Goal: Information Seeking & Learning: Learn about a topic

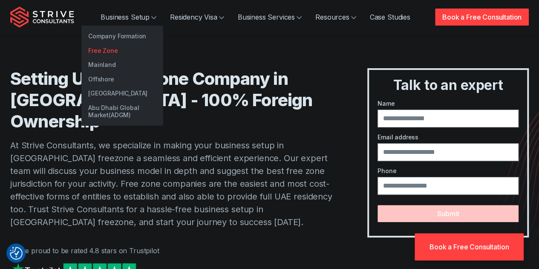
click at [111, 49] on link "Free Zone" at bounding box center [122, 50] width 82 height 14
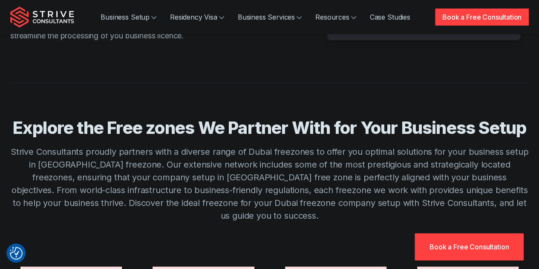
scroll to position [468, 0]
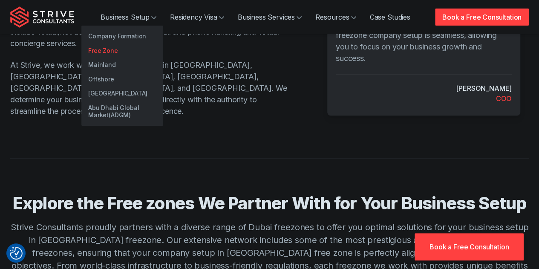
click at [112, 54] on link "Free Zone" at bounding box center [122, 50] width 82 height 14
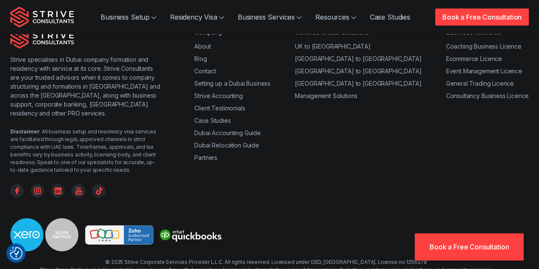
scroll to position [2543, 0]
